Goal: Find specific page/section: Find specific page/section

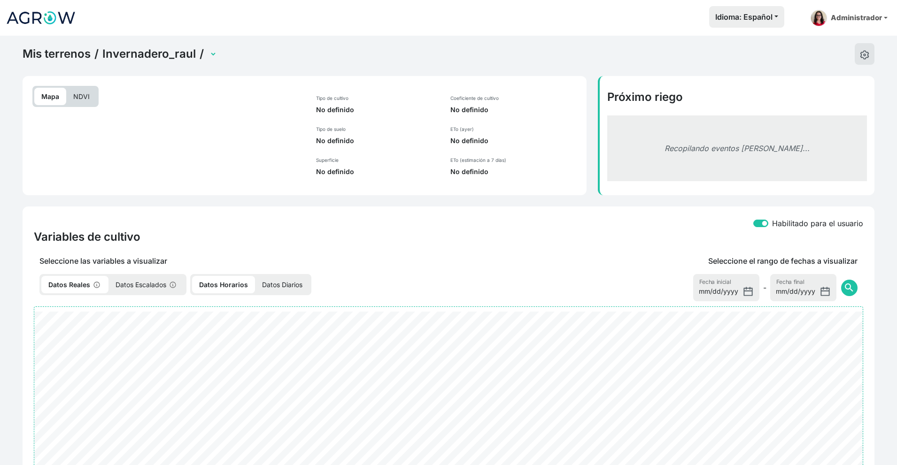
select select "2698"
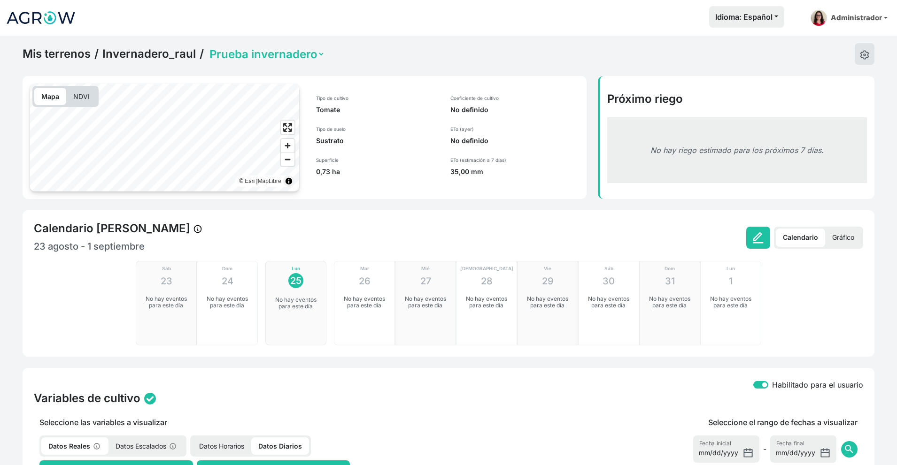
click at [141, 54] on link "Invernadero_raul" at bounding box center [148, 54] width 93 height 14
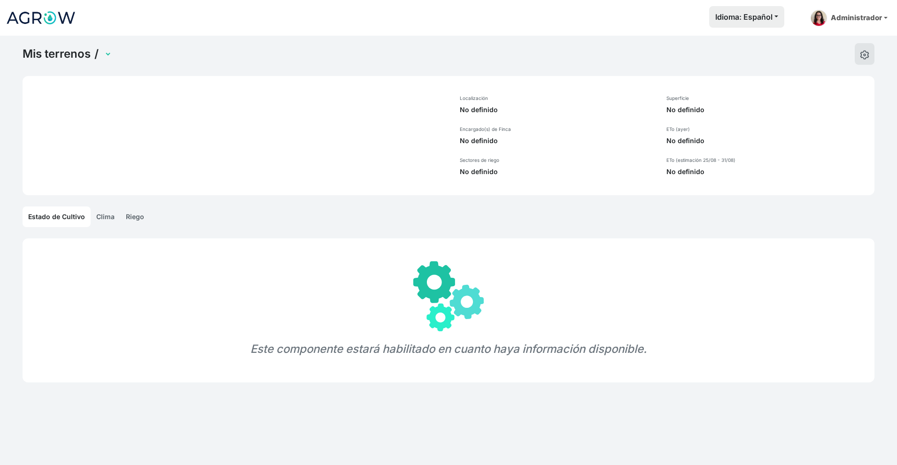
select select "1302"
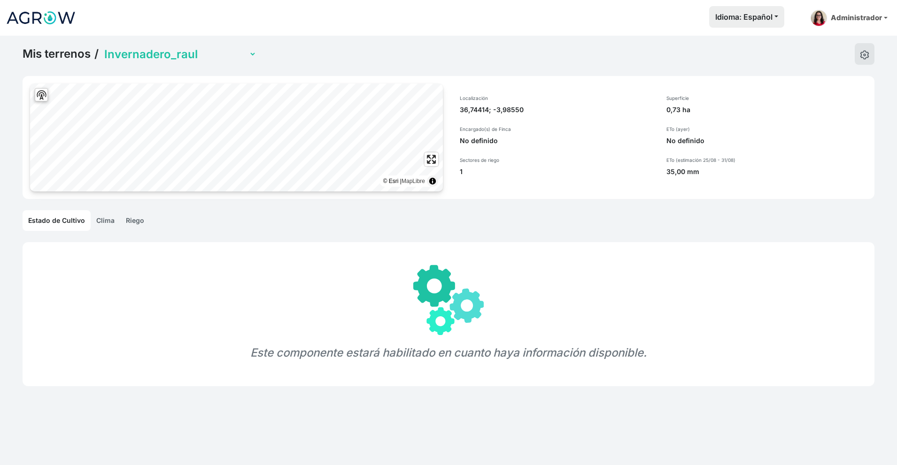
click at [126, 220] on link "Riego" at bounding box center [135, 220] width 30 height 21
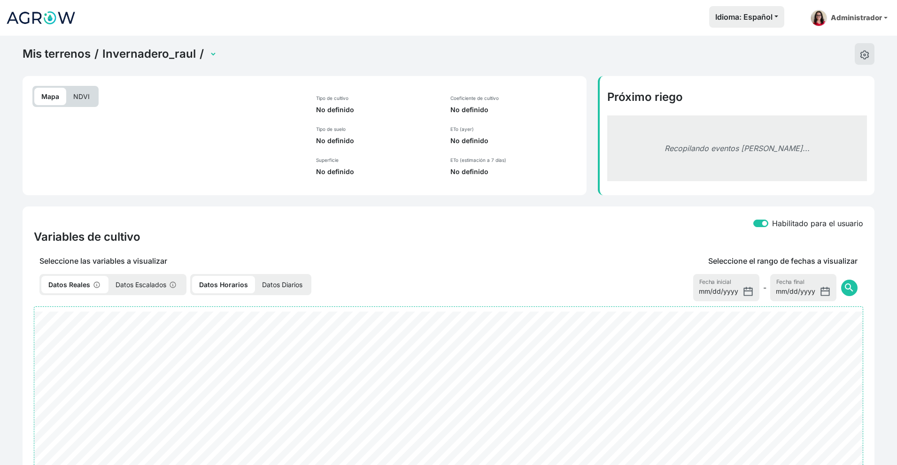
select select "2698"
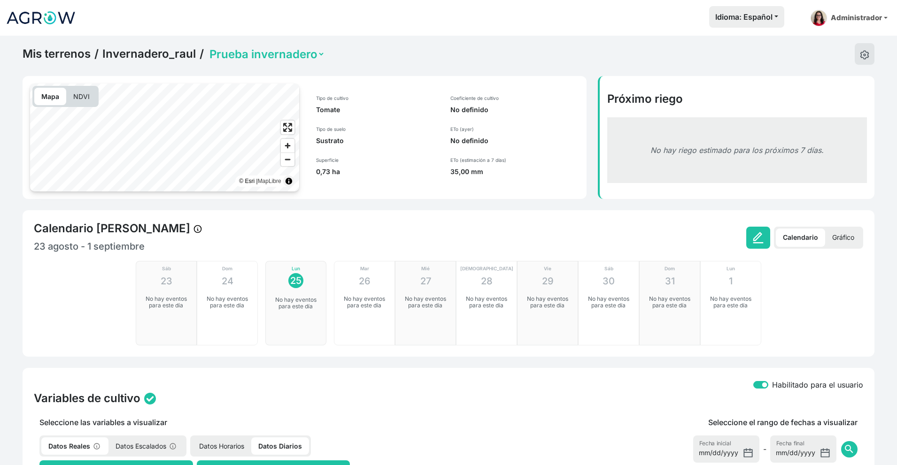
click at [166, 54] on link "Invernadero_raul" at bounding box center [148, 54] width 93 height 14
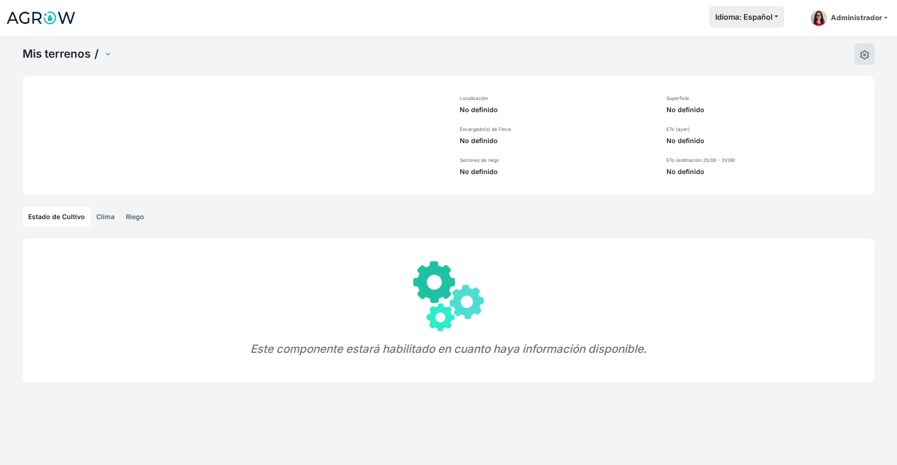
select select "1302"
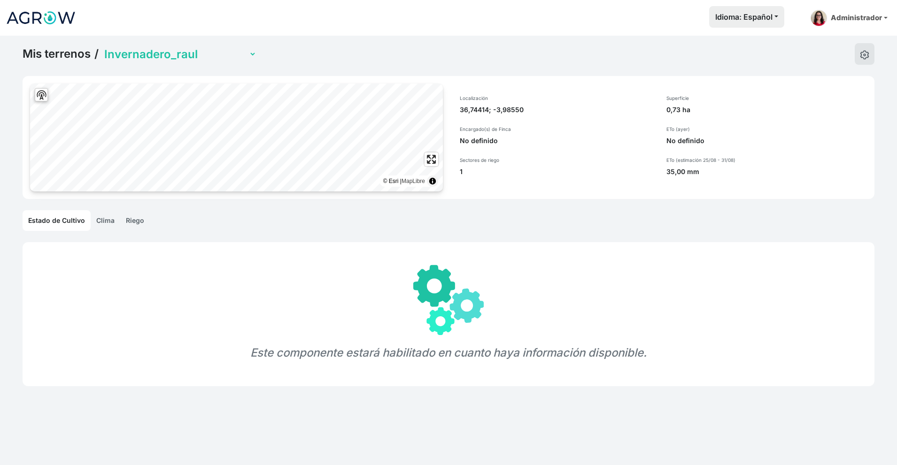
click at [141, 221] on link "Riego" at bounding box center [135, 220] width 30 height 21
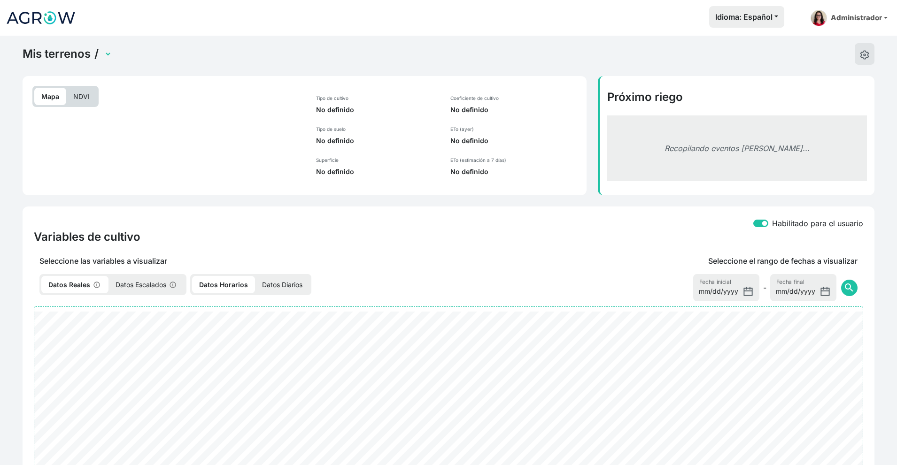
select select "2698"
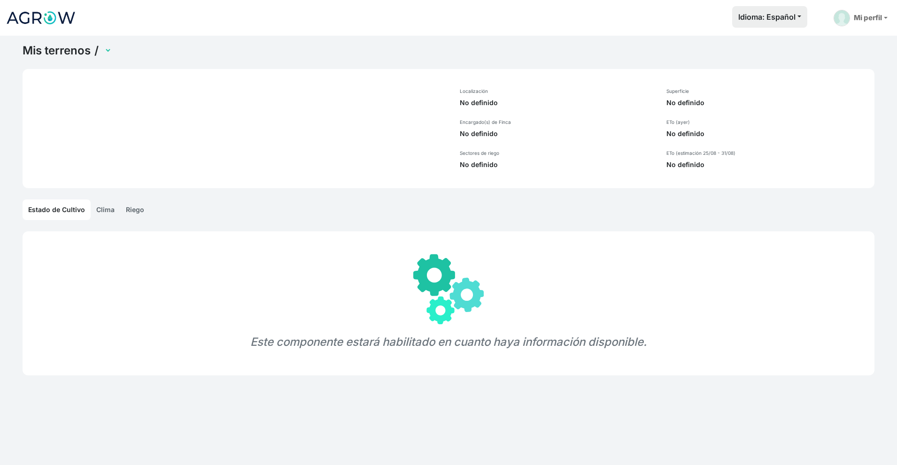
click at [129, 209] on link "Riego" at bounding box center [135, 210] width 30 height 21
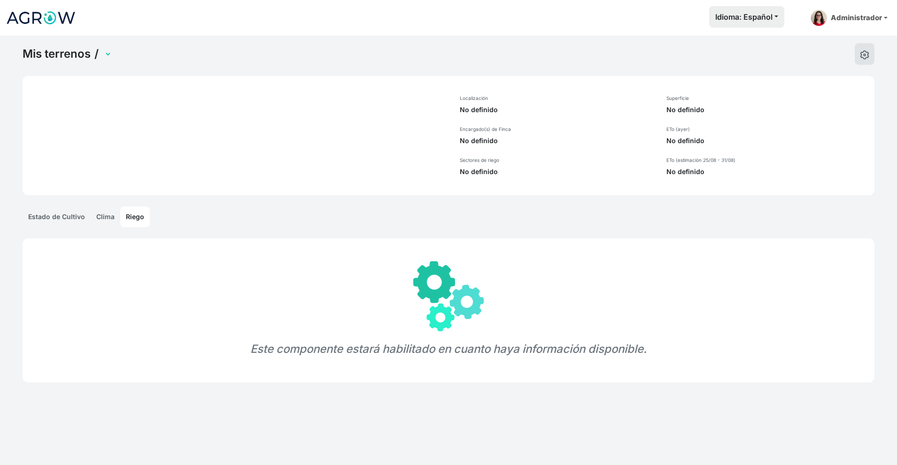
select select "1302"
